Goal: Task Accomplishment & Management: Complete application form

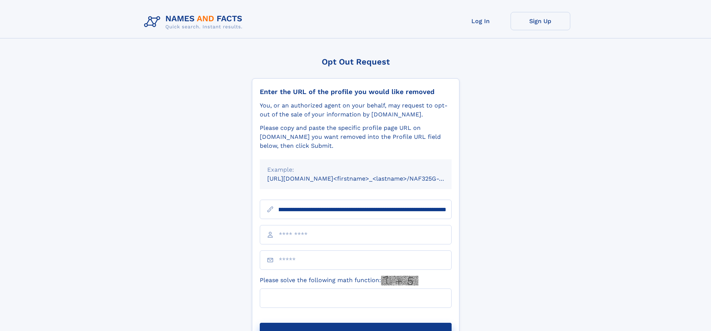
scroll to position [0, 94]
type input "**********"
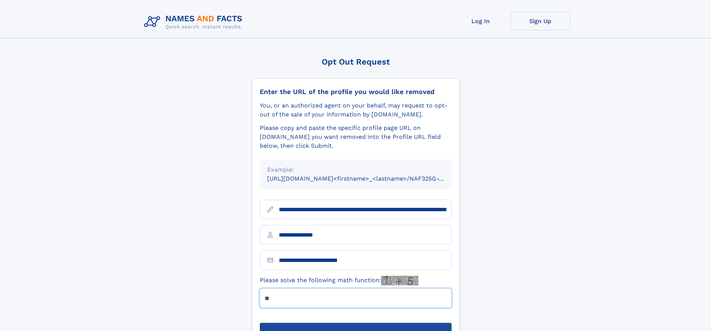
type input "**"
click at [355, 323] on button "Submit Opt Out Request" at bounding box center [356, 335] width 192 height 24
